Goal: Task Accomplishment & Management: Manage account settings

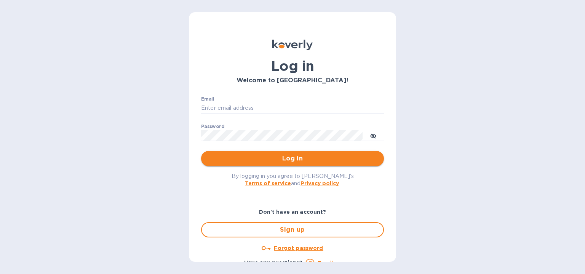
type input "[EMAIL_ADDRESS][DOMAIN_NAME]"
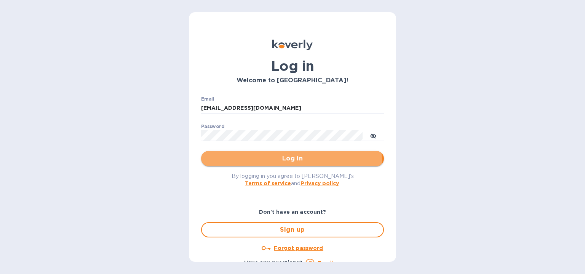
click at [221, 164] on button "Log in" at bounding box center [292, 158] width 183 height 15
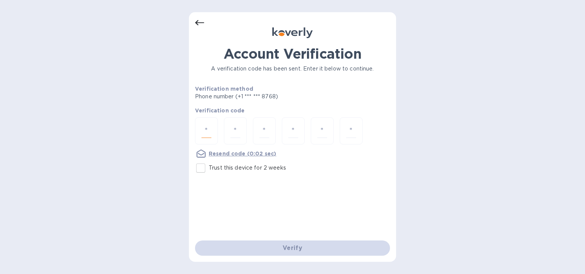
click at [203, 125] on input "number" at bounding box center [206, 131] width 10 height 14
paste input "6"
type input "6"
type input "5"
type input "3"
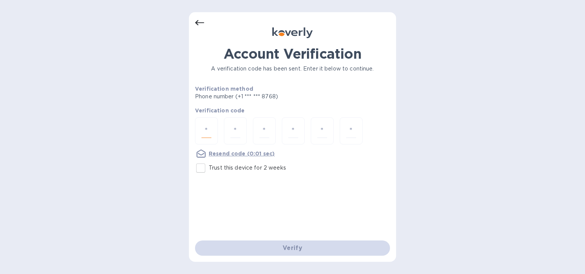
type input "1"
type input "5"
type input "8"
